Goal: Information Seeking & Learning: Find specific fact

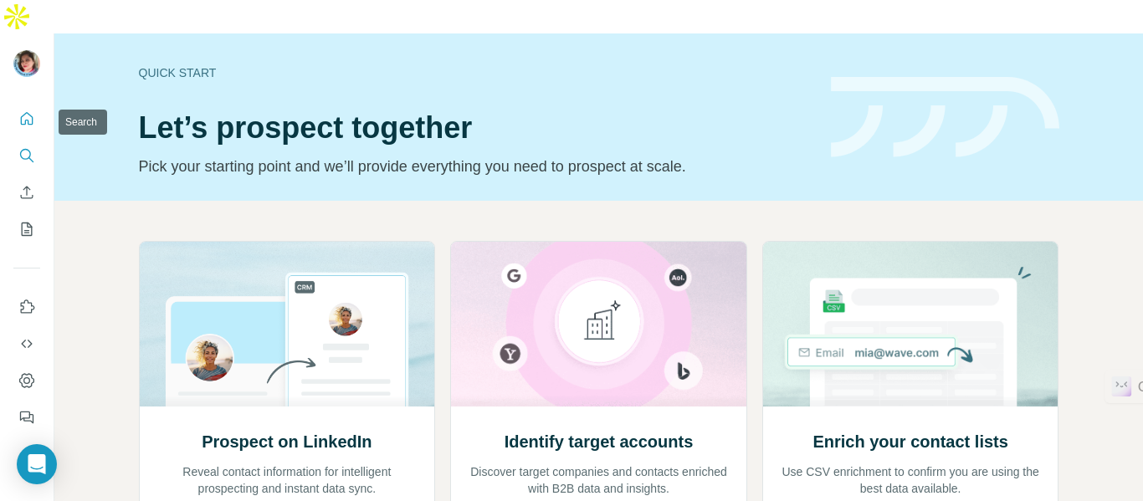
click at [33, 147] on icon "Search" at bounding box center [26, 155] width 17 height 17
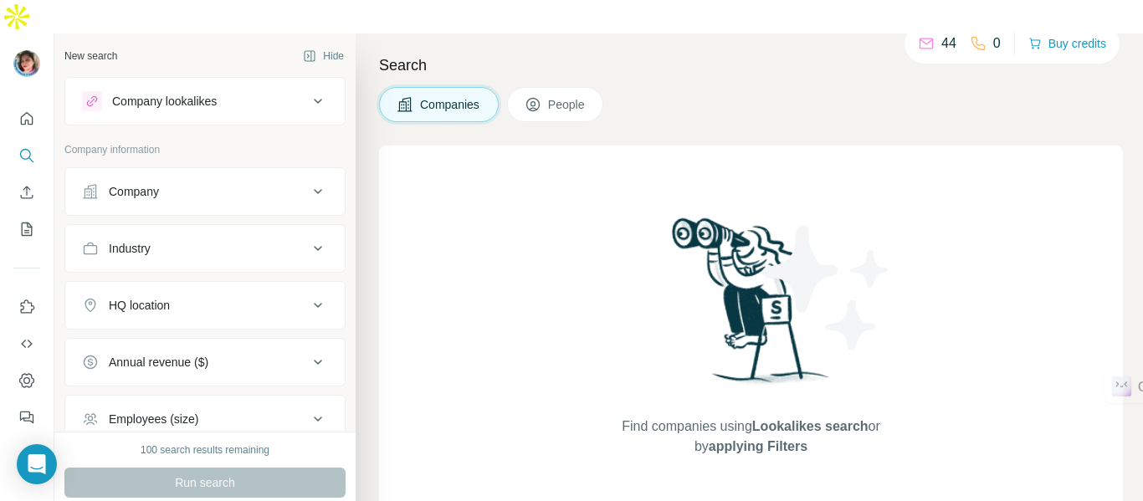
click at [534, 87] on button "People" at bounding box center [555, 104] width 97 height 35
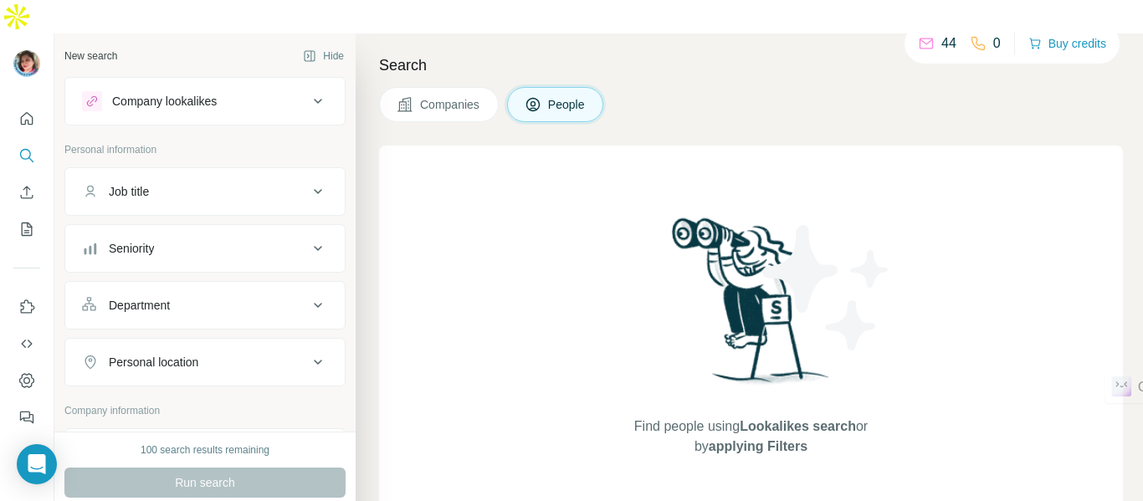
click at [459, 171] on div "Find people using Lookalikes search or by applying Filters" at bounding box center [751, 335] width 744 height 379
click at [308, 182] on icon at bounding box center [318, 192] width 20 height 20
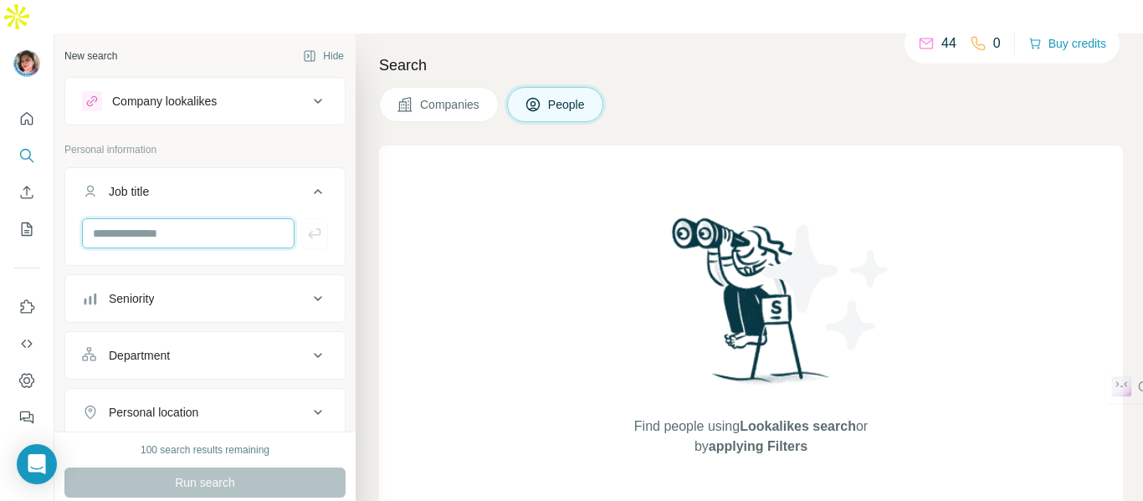
click at [212, 218] on input "text" at bounding box center [188, 233] width 212 height 30
type input "***"
click at [413, 271] on div "Find people using Lookalikes search or by applying Filters" at bounding box center [751, 335] width 744 height 379
click at [308, 289] on icon at bounding box center [318, 299] width 20 height 20
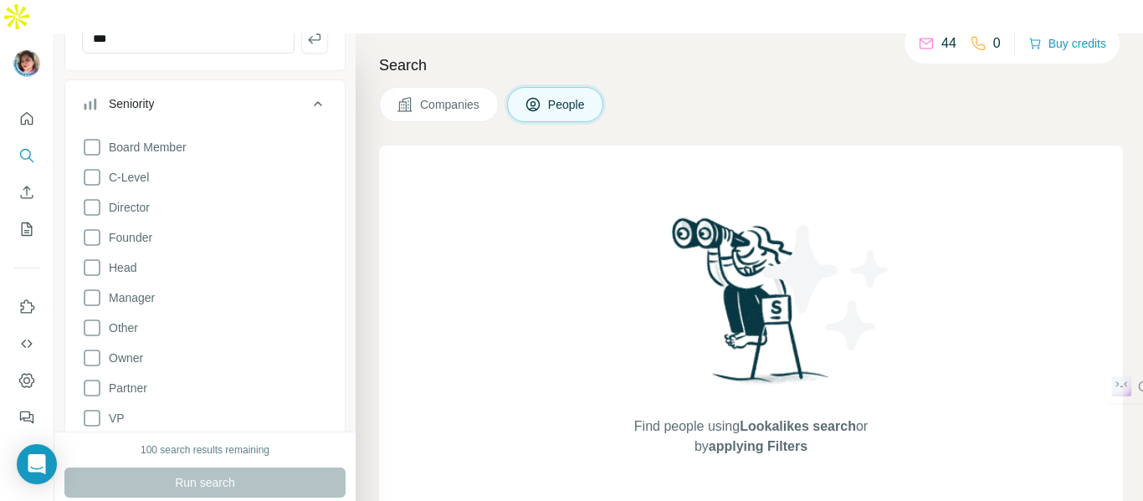
scroll to position [196, 0]
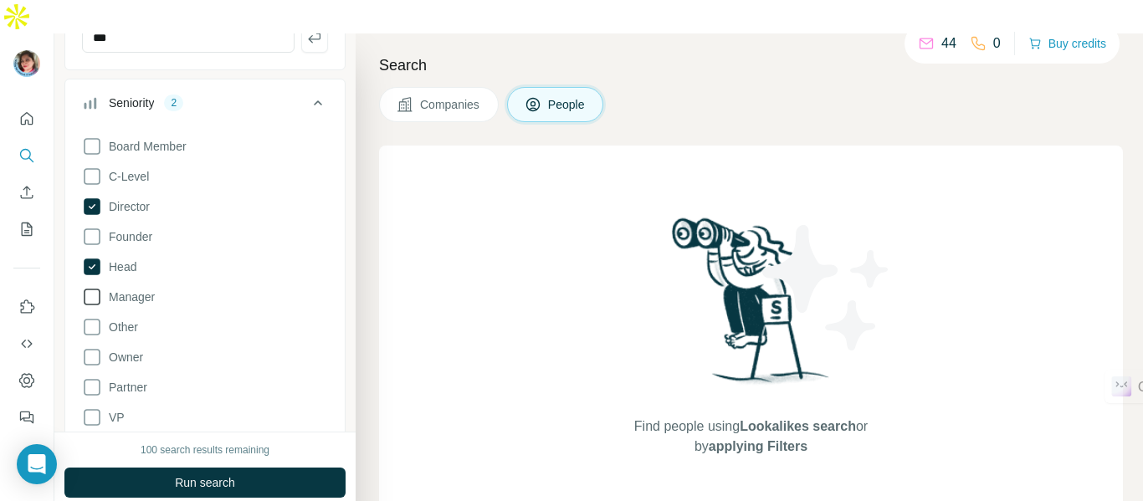
click at [134, 289] on span "Manager" at bounding box center [128, 297] width 53 height 17
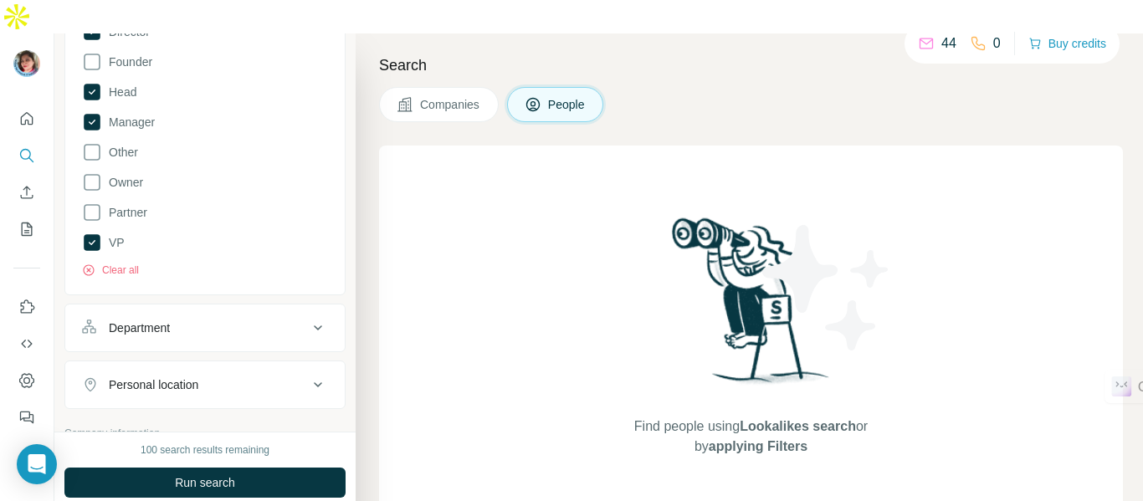
scroll to position [371, 0]
click at [196, 319] on div "Department" at bounding box center [195, 327] width 226 height 17
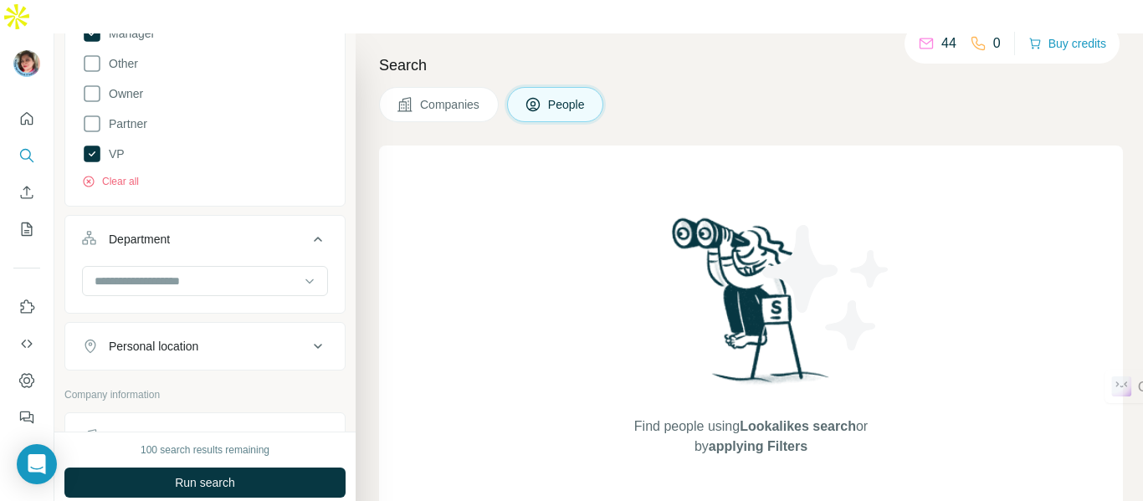
scroll to position [460, 0]
click at [304, 265] on div at bounding box center [309, 280] width 17 height 30
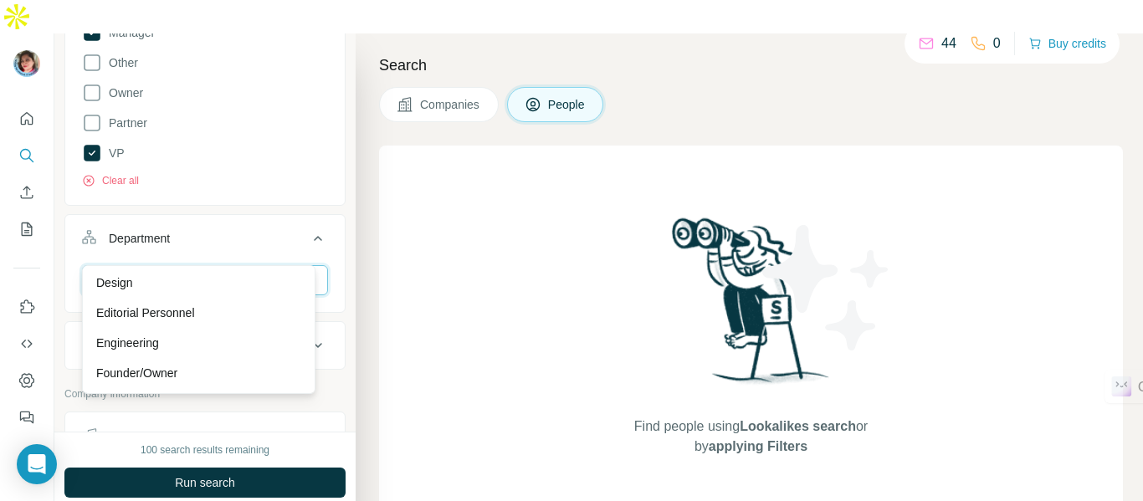
scroll to position [123, 0]
click at [187, 330] on div "Engineering" at bounding box center [198, 342] width 225 height 30
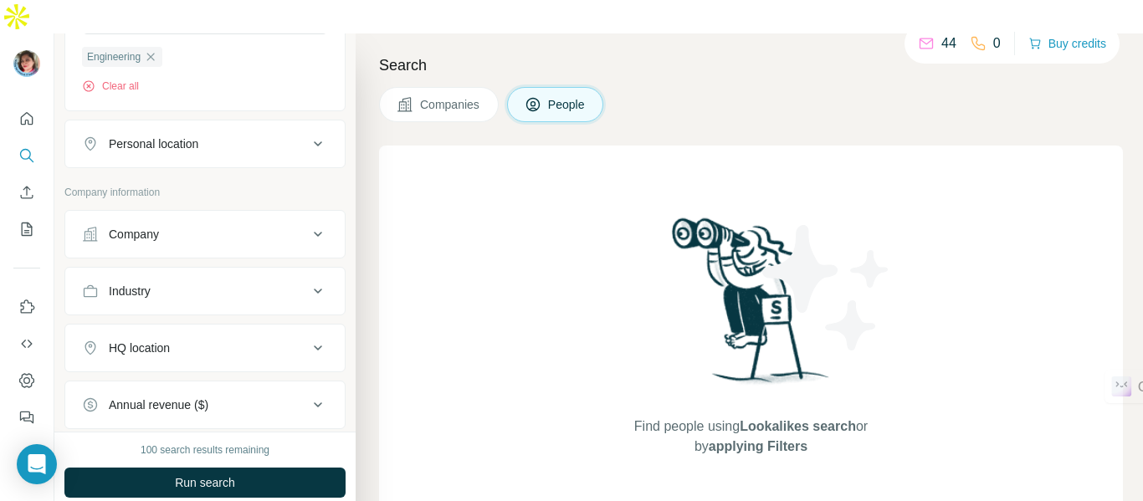
scroll to position [724, 0]
click at [308, 131] on icon at bounding box center [318, 141] width 20 height 20
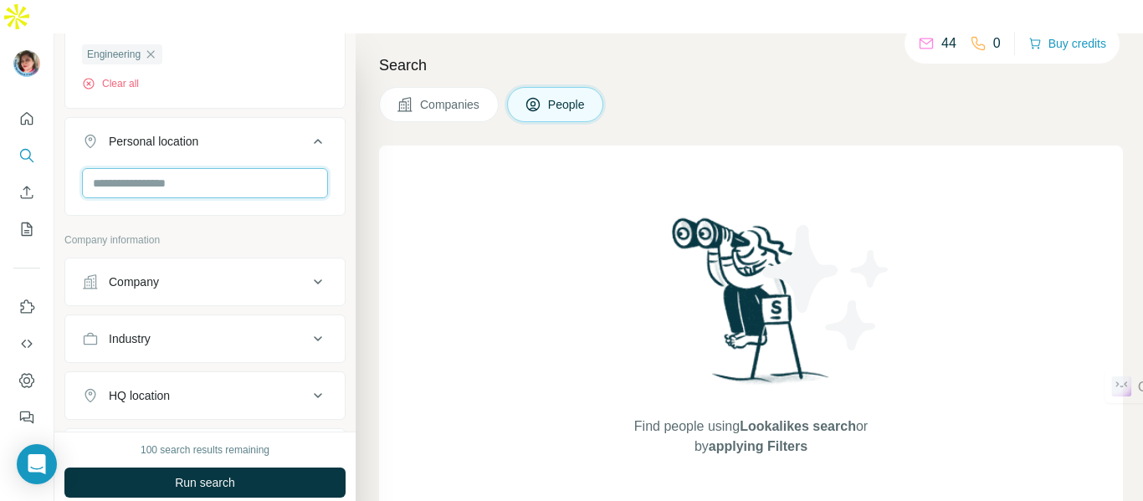
click at [232, 168] on input "text" at bounding box center [205, 183] width 246 height 30
type input "*****"
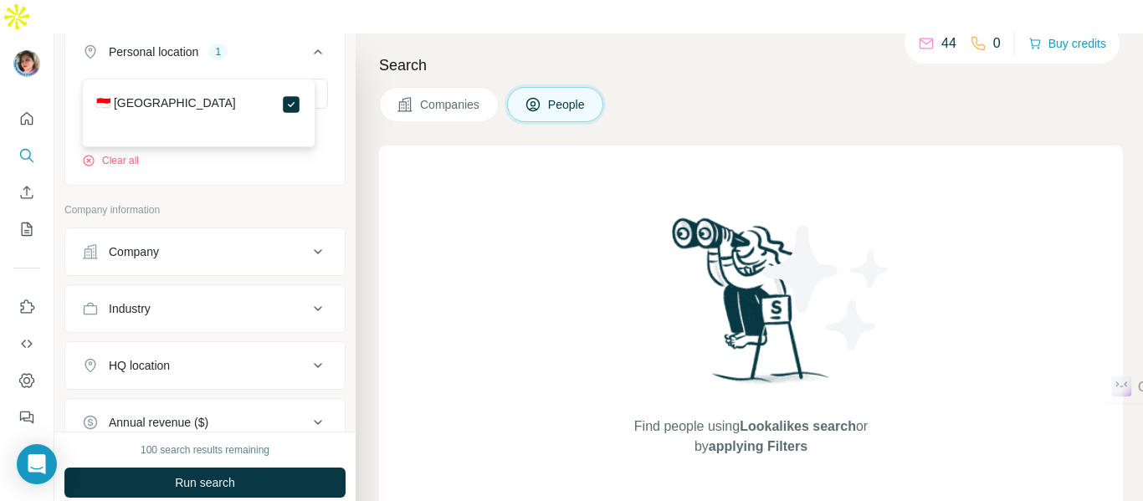
scroll to position [814, 0]
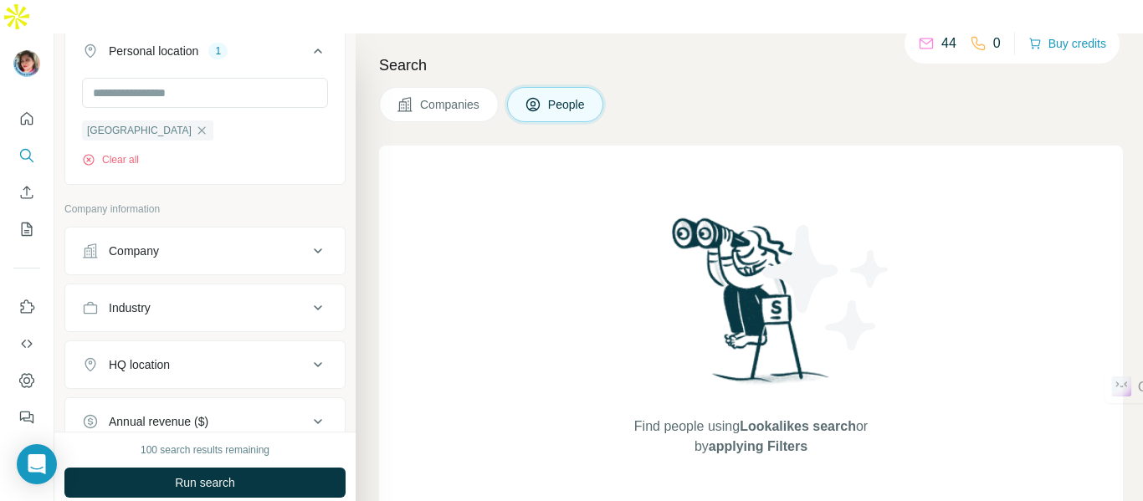
click at [293, 356] on div "HQ location" at bounding box center [195, 364] width 226 height 17
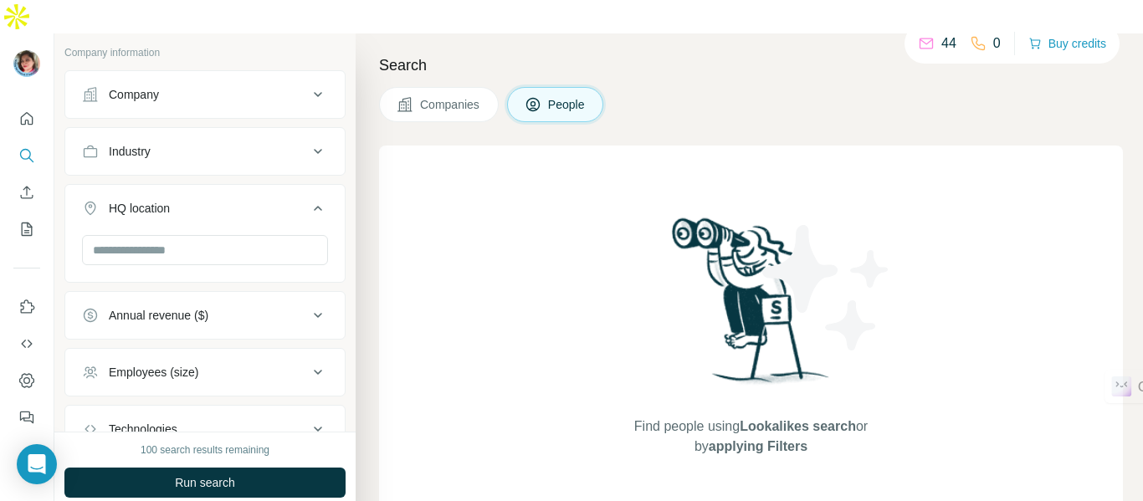
click at [224, 238] on div at bounding box center [204, 256] width 279 height 43
click at [226, 235] on input "text" at bounding box center [205, 250] width 246 height 30
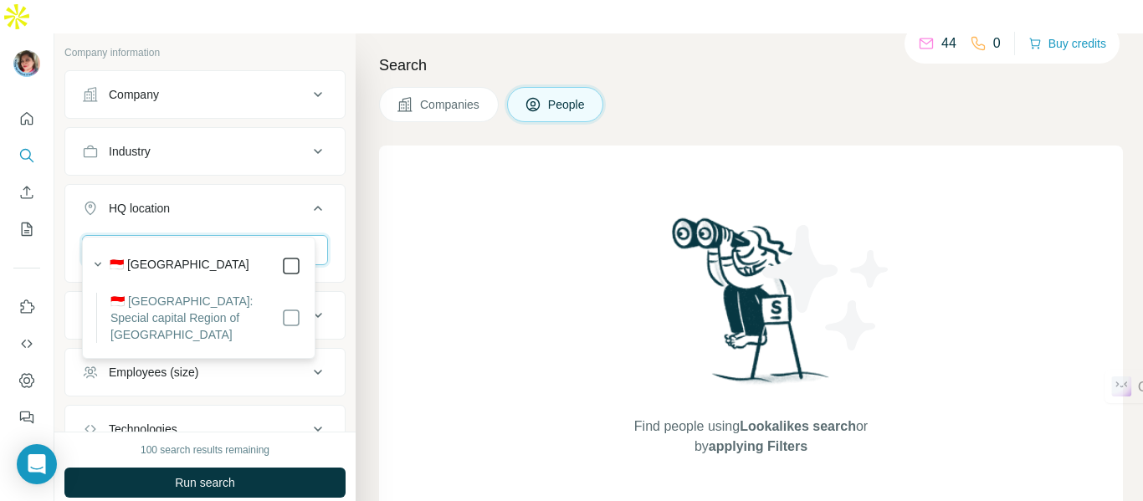
type input "****"
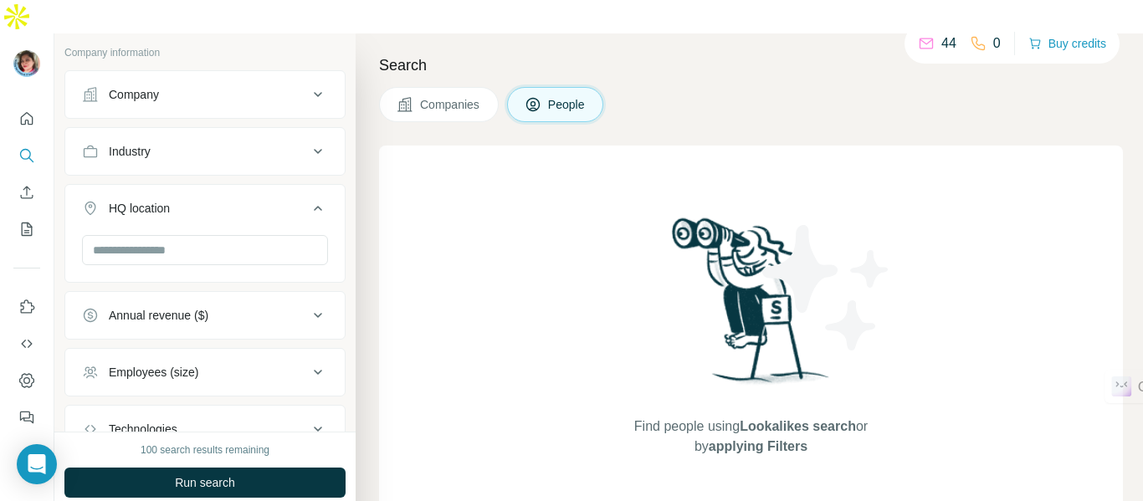
click at [432, 245] on div "Find people using Lookalikes search or by applying Filters" at bounding box center [751, 335] width 744 height 379
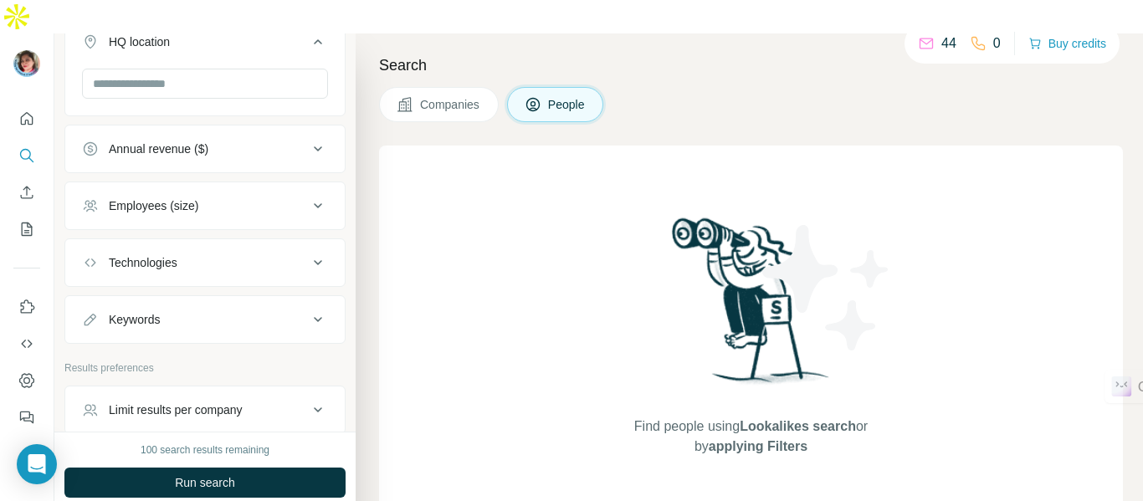
scroll to position [1138, 0]
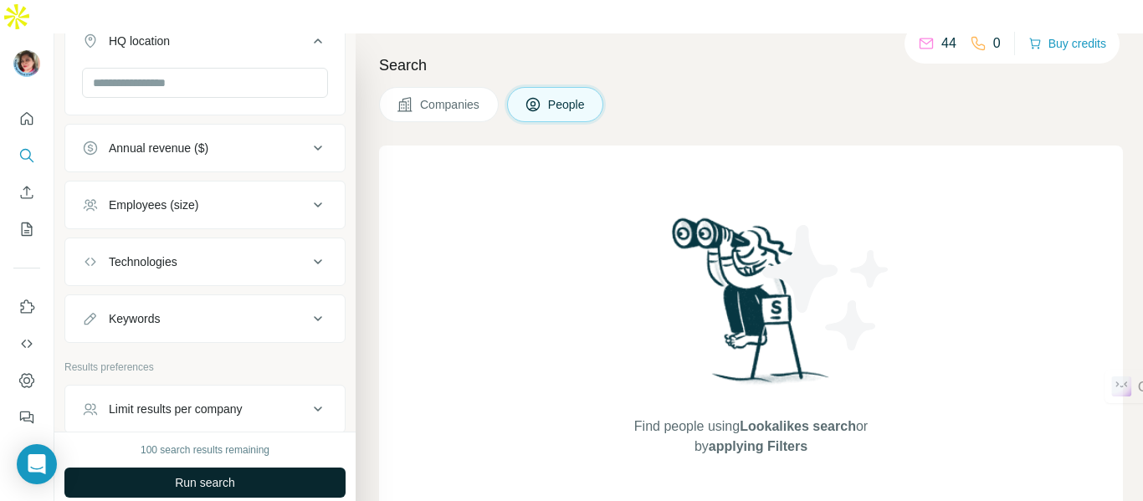
click at [243, 468] on button "Run search" at bounding box center [204, 483] width 281 height 30
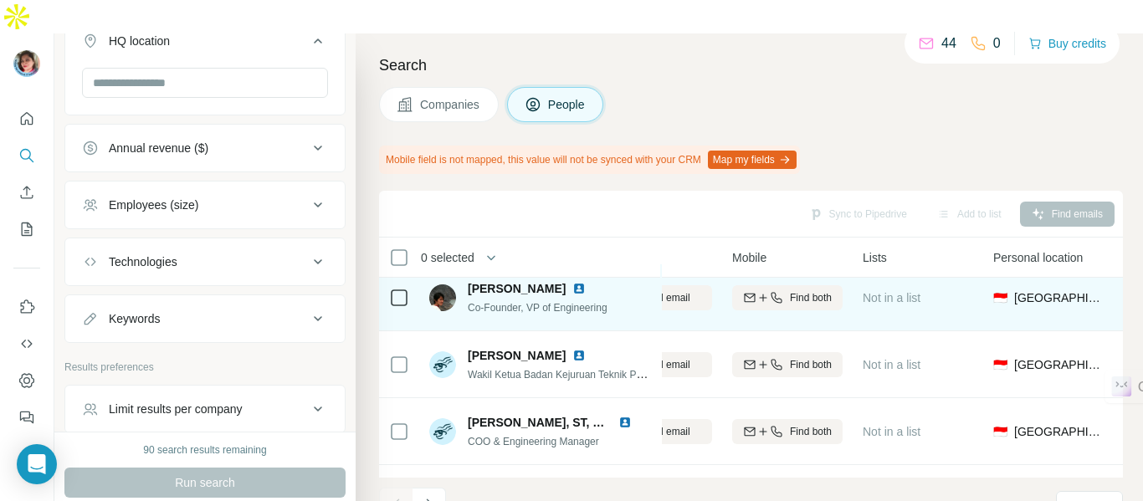
scroll to position [13, 0]
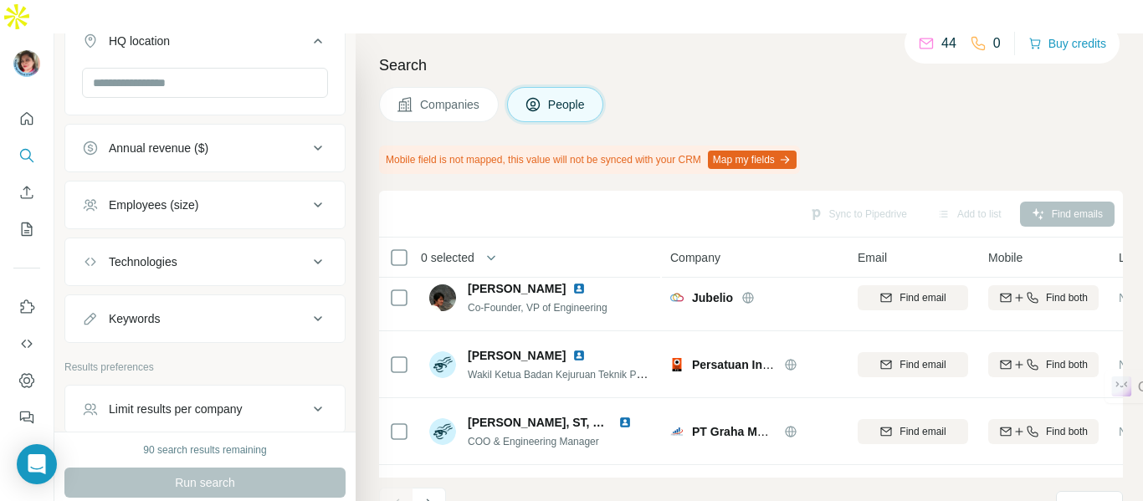
click at [776, 151] on button "Map my fields" at bounding box center [752, 160] width 89 height 18
click at [759, 151] on button "Map my fields" at bounding box center [752, 160] width 89 height 18
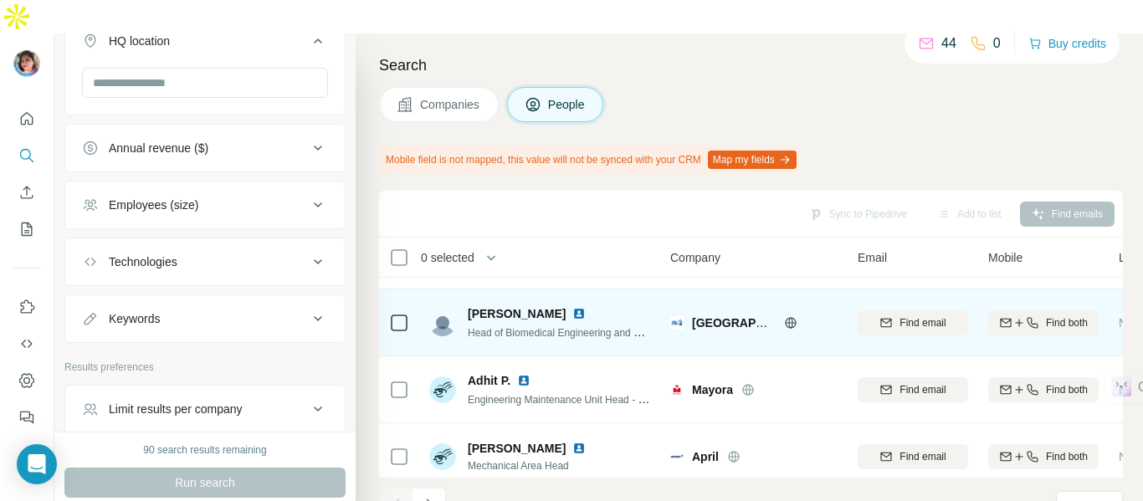
scroll to position [324, 0]
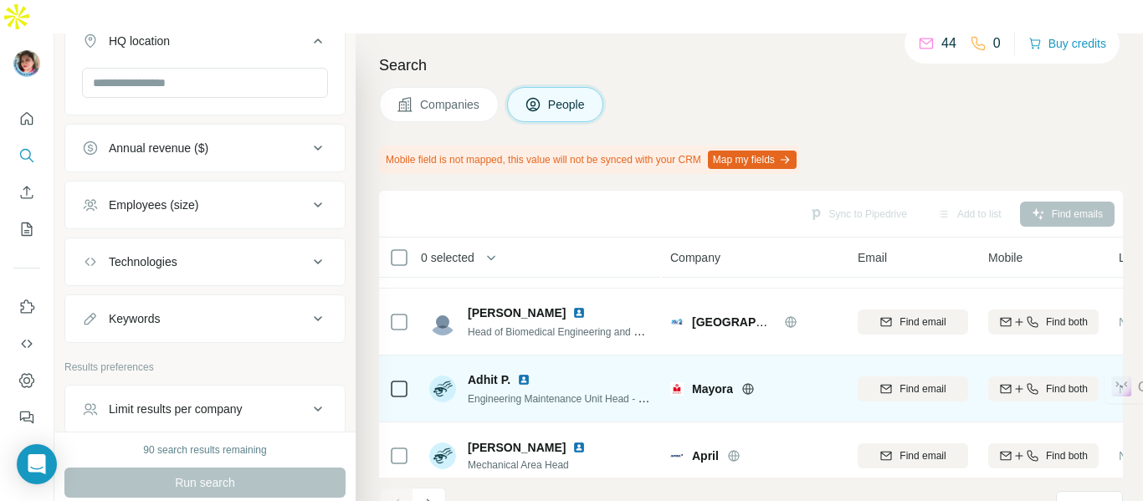
click at [526, 373] on img at bounding box center [523, 379] width 13 height 13
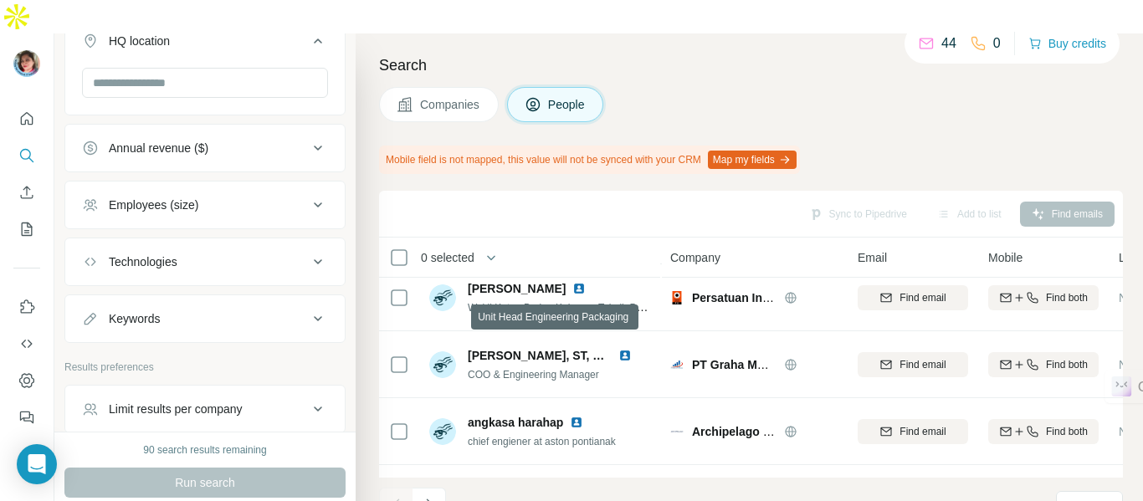
scroll to position [0, 0]
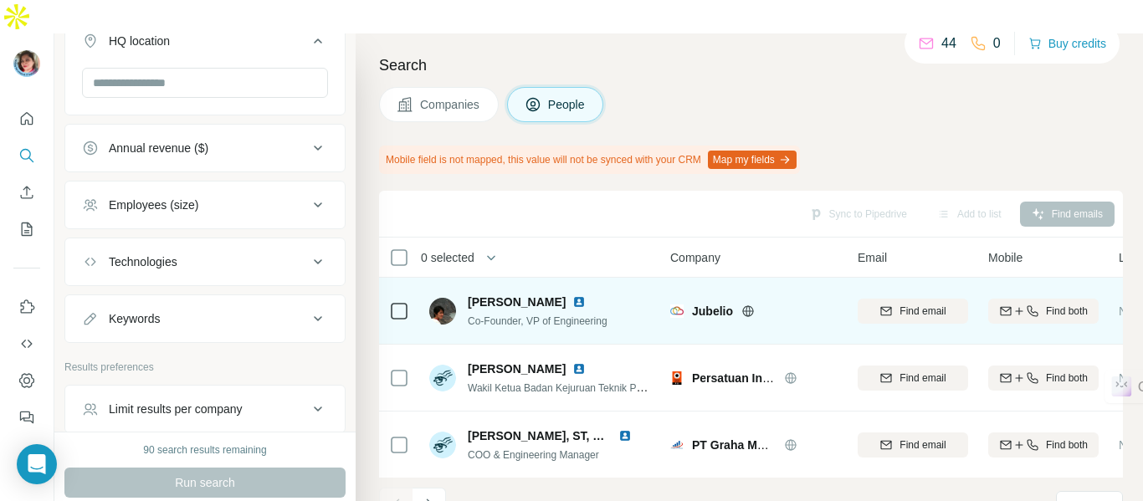
click at [572, 295] on img at bounding box center [578, 301] width 13 height 13
